Goal: Task Accomplishment & Management: Use online tool/utility

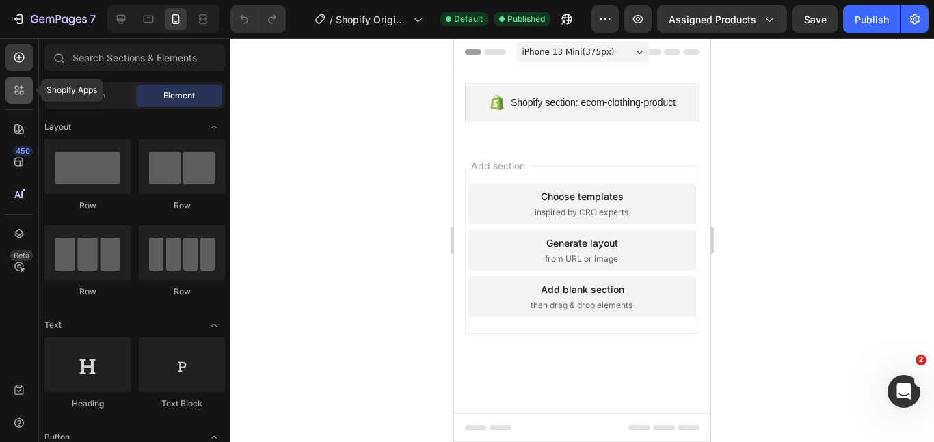
click at [27, 89] on div at bounding box center [18, 90] width 27 height 27
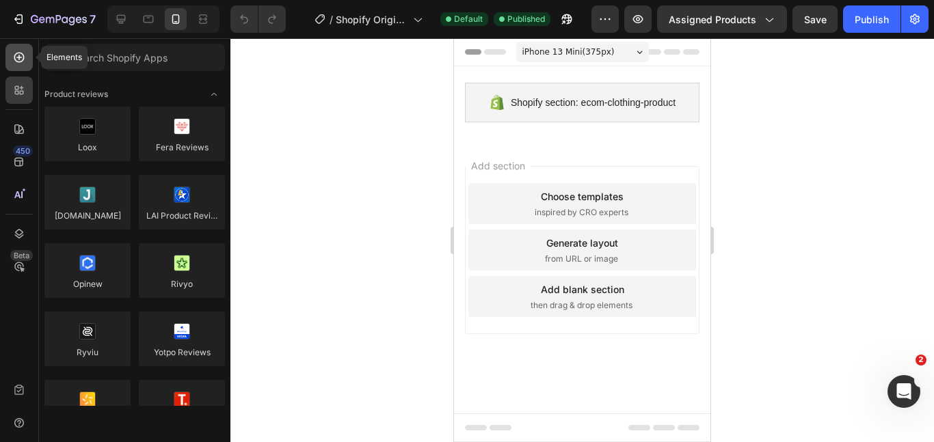
click at [16, 62] on icon at bounding box center [19, 58] width 14 height 14
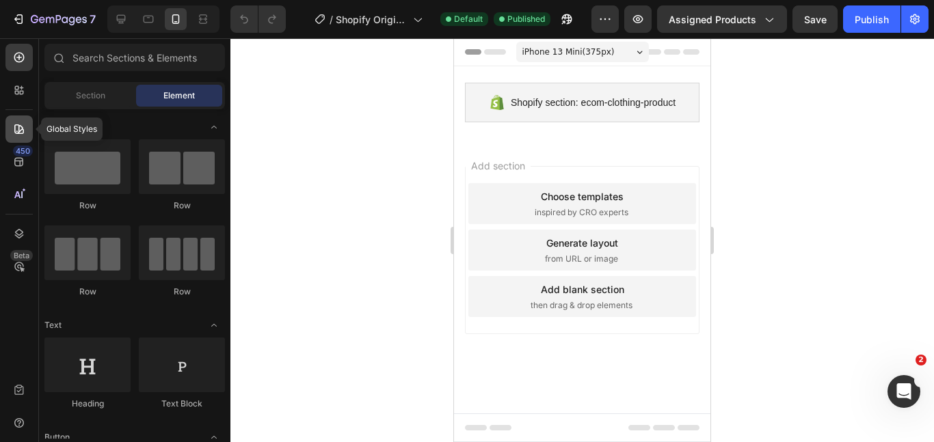
click at [22, 140] on div at bounding box center [18, 128] width 27 height 27
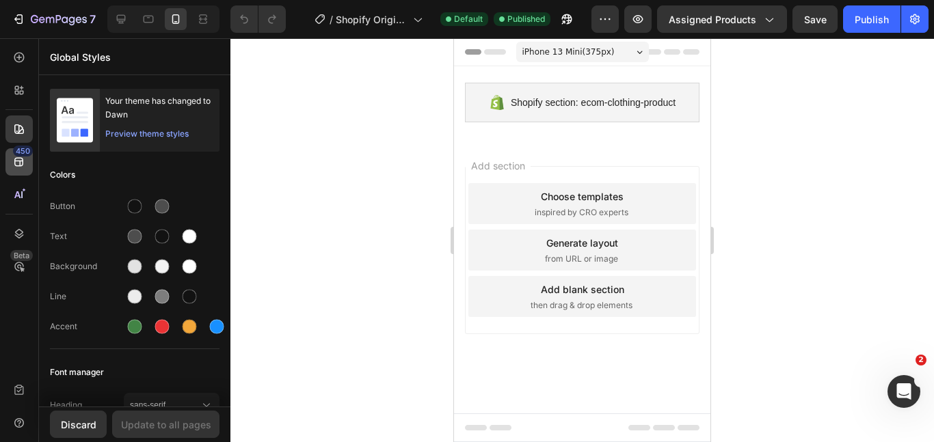
click at [23, 152] on div "450" at bounding box center [23, 151] width 20 height 11
click at [24, 234] on icon at bounding box center [19, 234] width 14 height 14
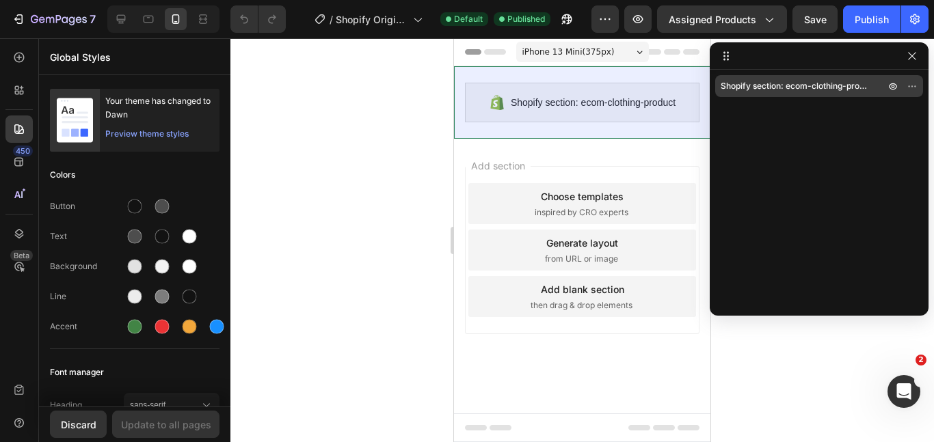
click at [759, 81] on span "Shopify section: ecom-clothing-product" at bounding box center [795, 86] width 150 height 14
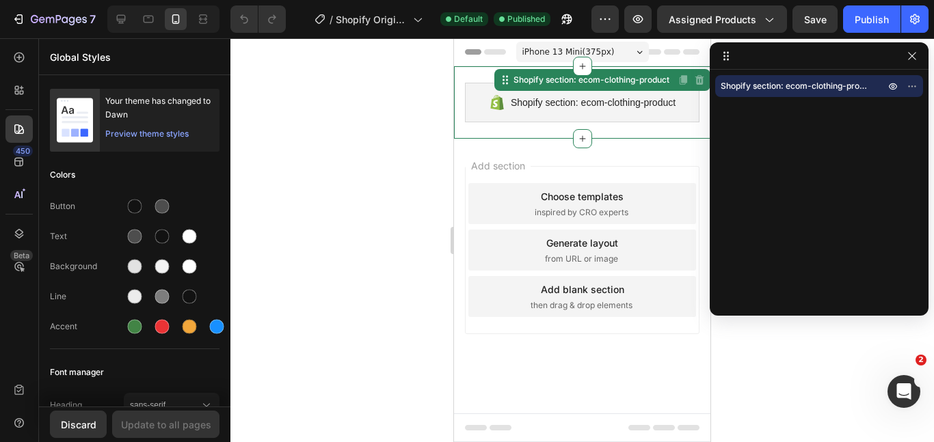
click at [658, 108] on span "Shopify section: ecom-clothing-product" at bounding box center [593, 102] width 165 height 16
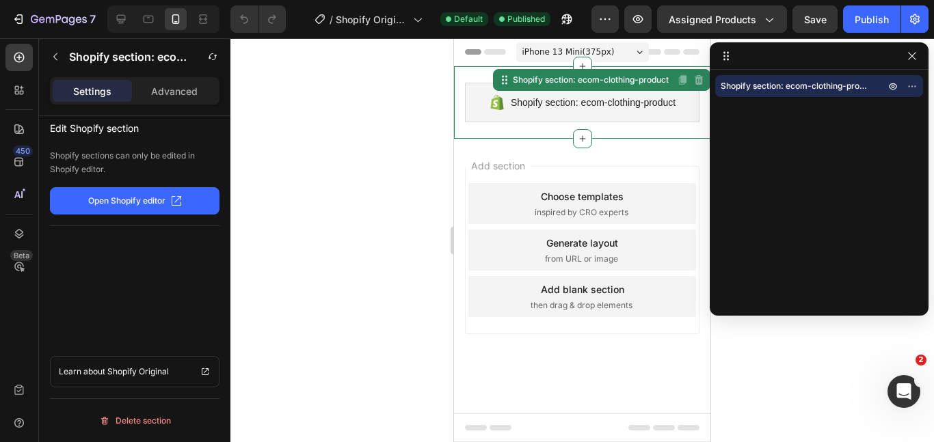
click at [162, 203] on p "Open Shopify editor" at bounding box center [126, 201] width 77 height 12
click at [915, 56] on icon "button" at bounding box center [911, 56] width 11 height 11
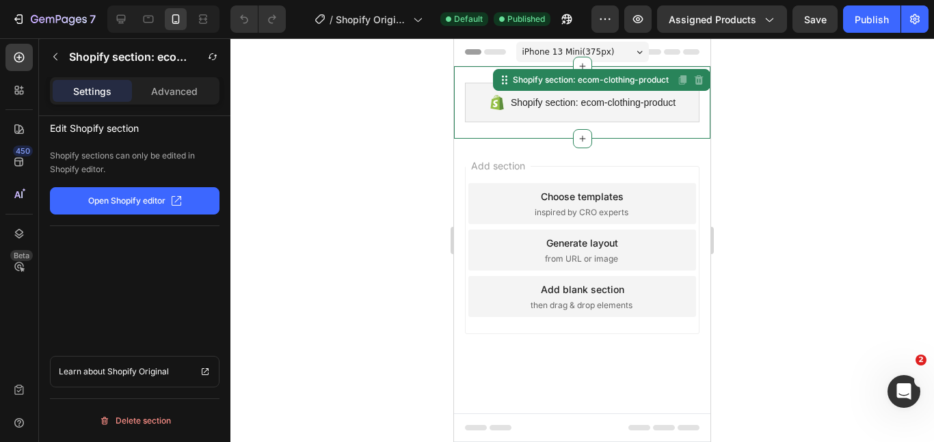
click at [774, 36] on div "7 / Shopify Original Product Template Default Published Preview Assigned Produc…" at bounding box center [467, 19] width 934 height 39
click at [770, 27] on button "Assigned Products" at bounding box center [722, 18] width 130 height 27
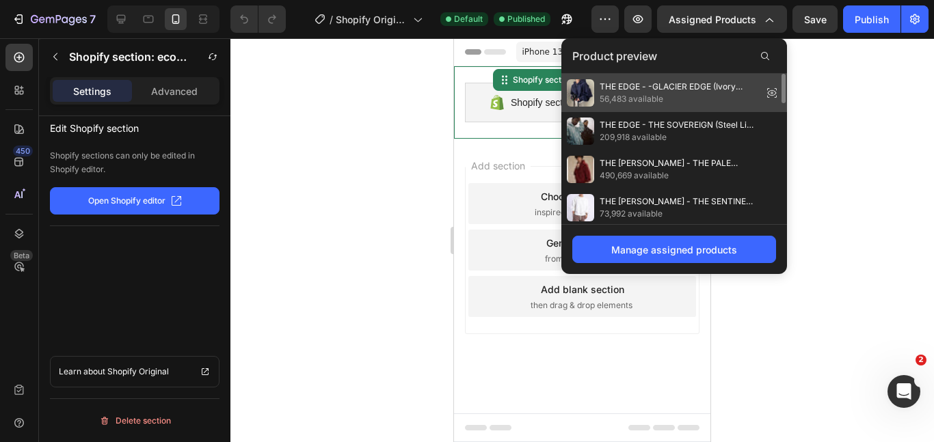
click at [629, 78] on div "THE EDGE - -GLACIER EDGE (Ivory Strike Edition) 56,483 available" at bounding box center [674, 93] width 226 height 38
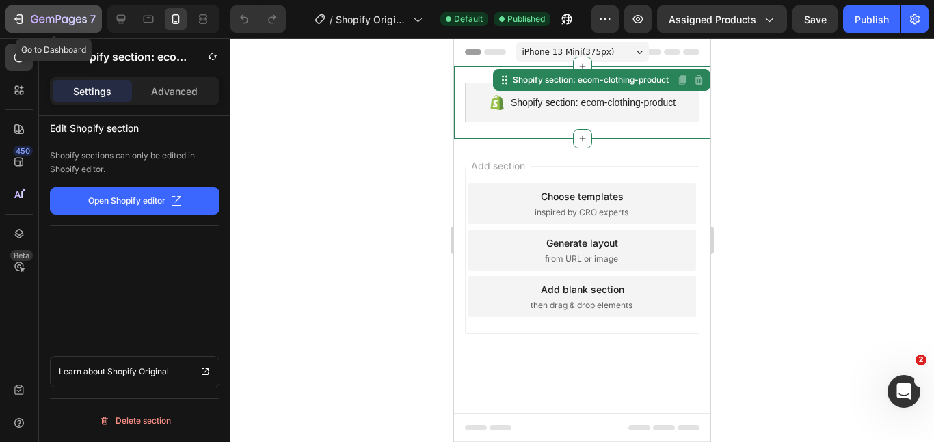
click at [22, 24] on icon "button" at bounding box center [19, 19] width 14 height 14
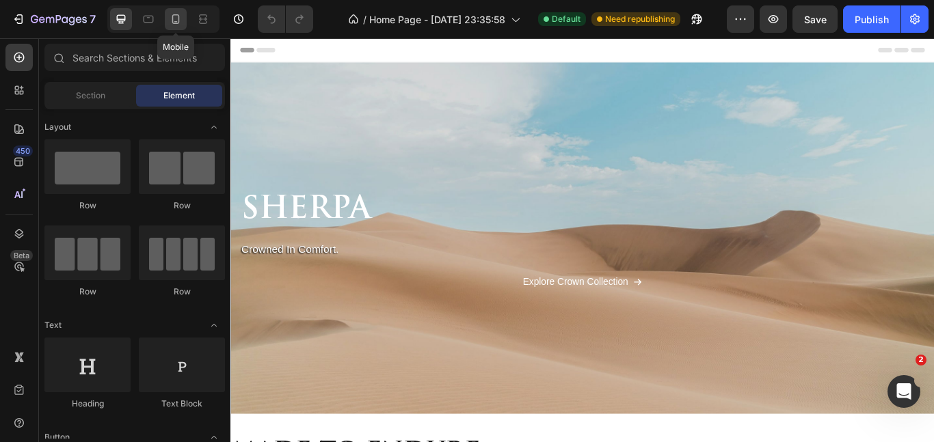
click at [176, 19] on icon at bounding box center [176, 19] width 14 height 14
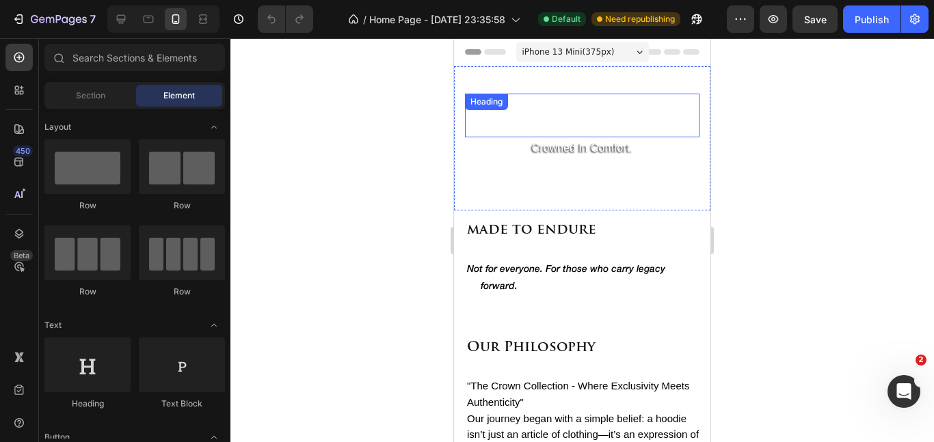
click at [585, 118] on h1 "SHERPA" at bounding box center [582, 116] width 234 height 44
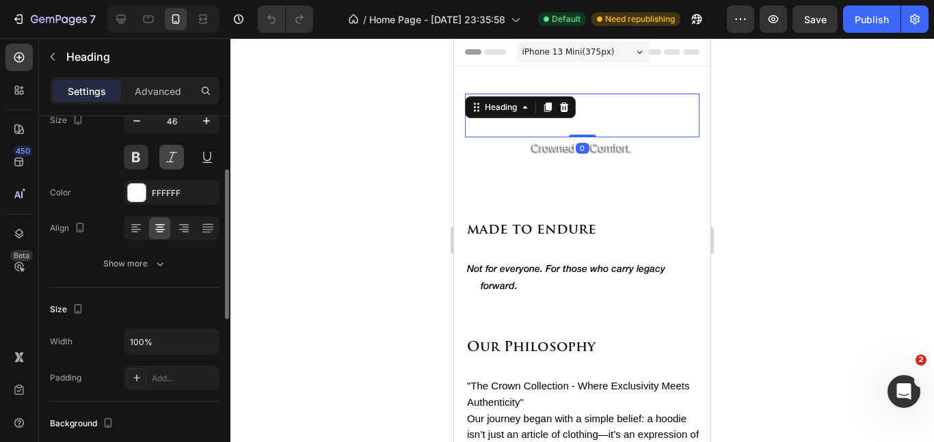
scroll to position [131, 0]
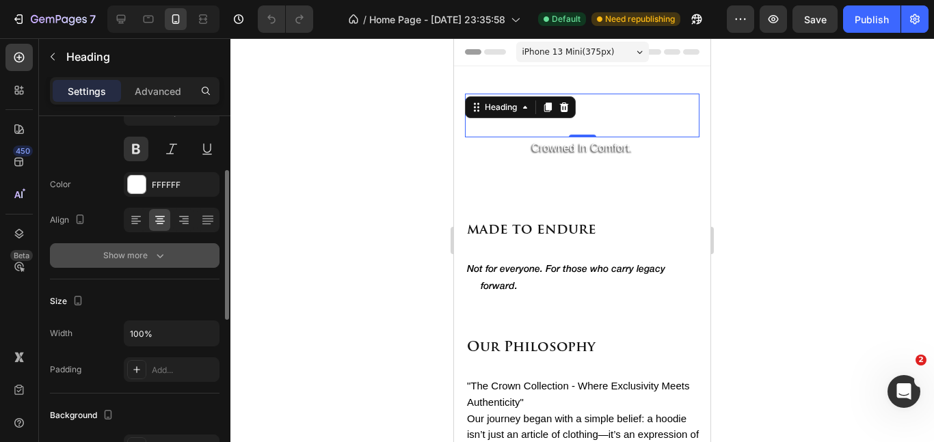
click at [161, 262] on icon "button" at bounding box center [160, 256] width 14 height 14
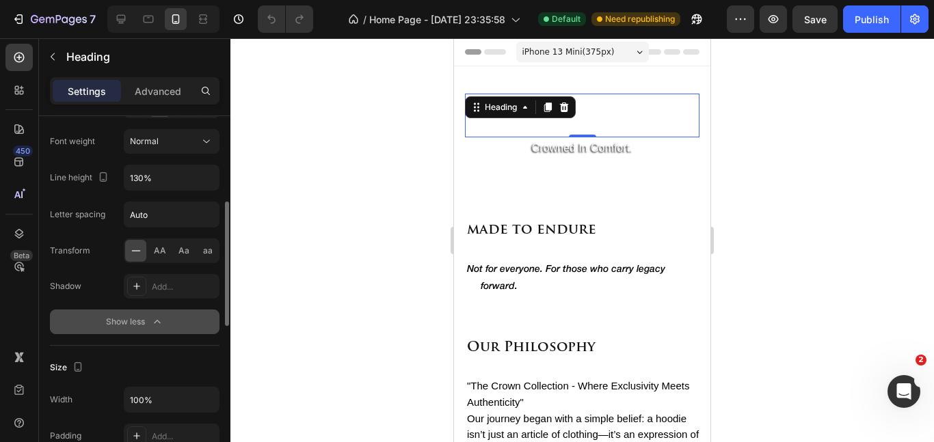
scroll to position [249, 0]
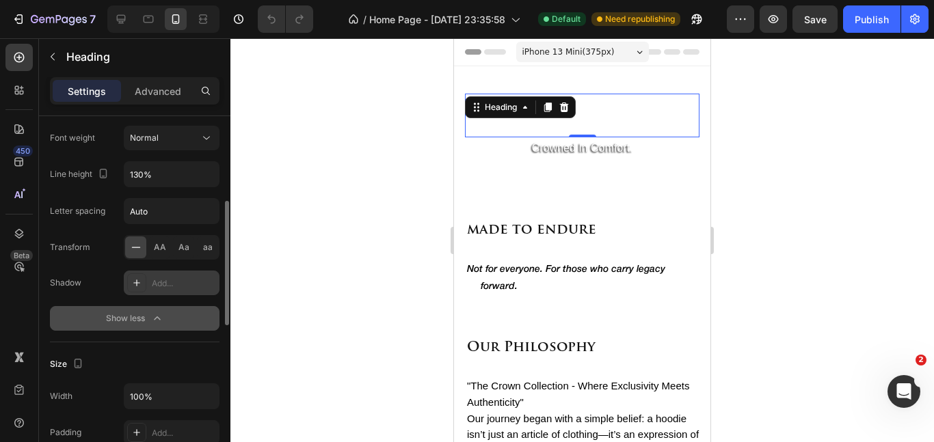
click at [141, 288] on div at bounding box center [136, 282] width 19 height 19
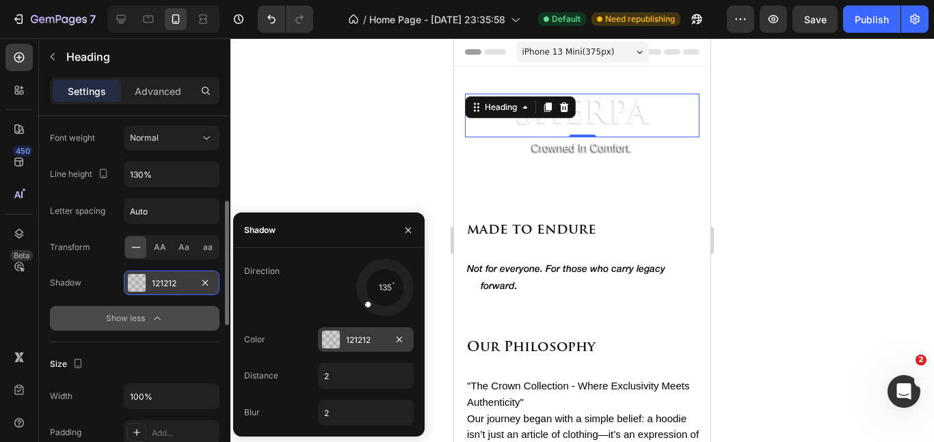
click at [330, 344] on div at bounding box center [331, 340] width 18 height 18
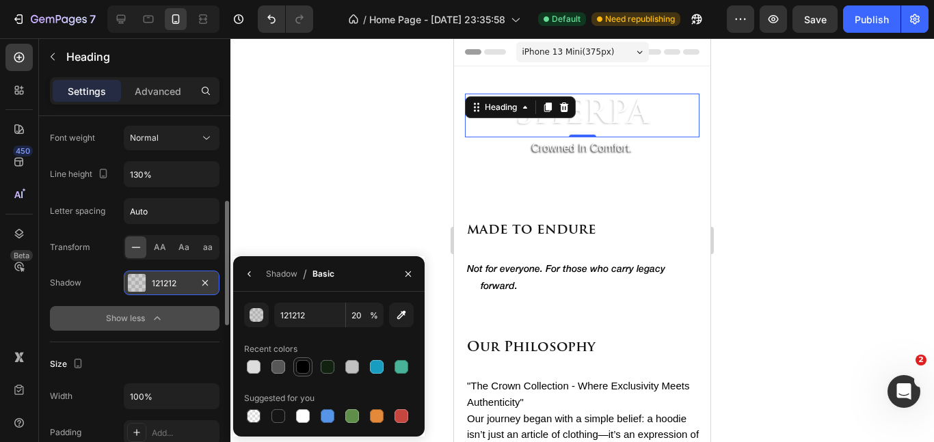
click at [309, 367] on div at bounding box center [303, 367] width 14 height 14
type input "000000"
type input "100"
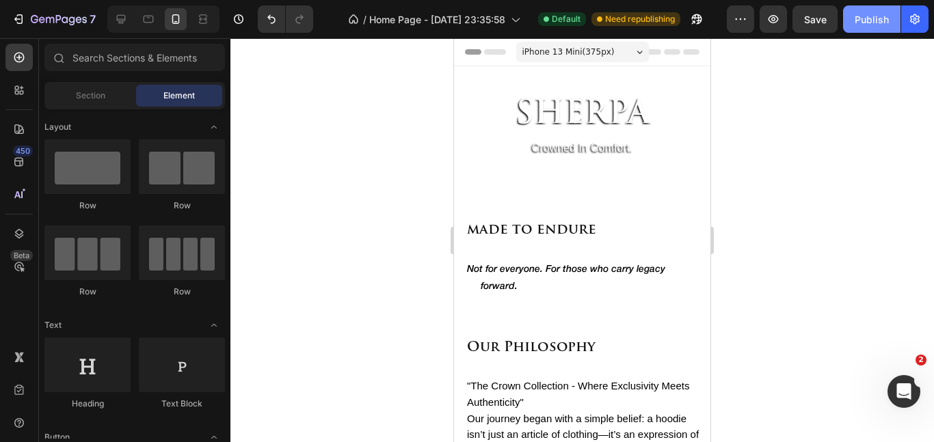
click at [867, 12] on div "Publish" at bounding box center [871, 19] width 34 height 14
